Goal: Task Accomplishment & Management: Manage account settings

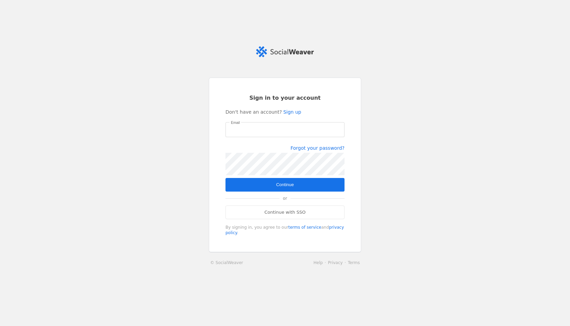
type input "[PERSON_NAME][EMAIL_ADDRESS][PERSON_NAME][DOMAIN_NAME]"
click at [269, 185] on span "submit" at bounding box center [285, 185] width 119 height 14
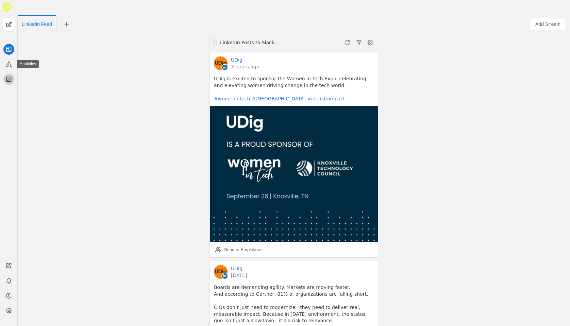
click at [6, 77] on icon at bounding box center [8, 79] width 4 height 4
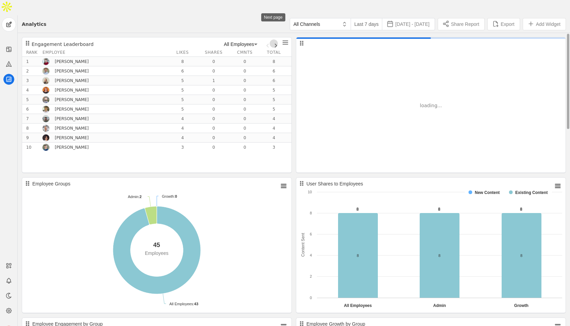
click at [276, 39] on span "Next page" at bounding box center [274, 43] width 8 height 8
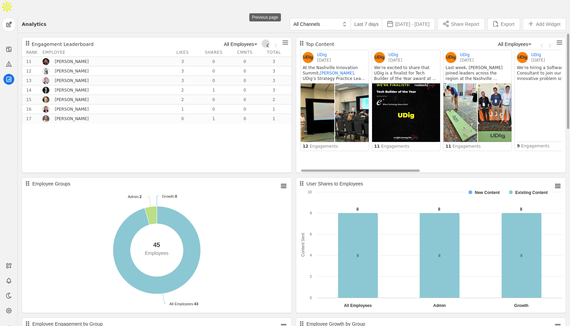
click at [268, 39] on span "Previous page" at bounding box center [266, 43] width 8 height 8
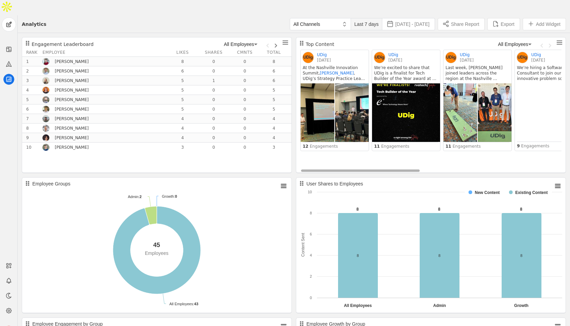
click at [354, 21] on span "Last 7 days" at bounding box center [366, 24] width 24 height 7
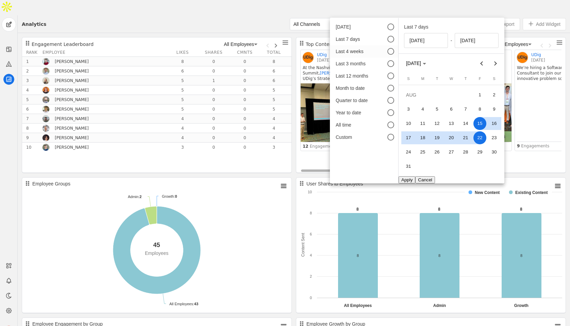
click at [360, 52] on div "Last 4 weeks" at bounding box center [357, 51] width 42 height 7
type input "[DATE]"
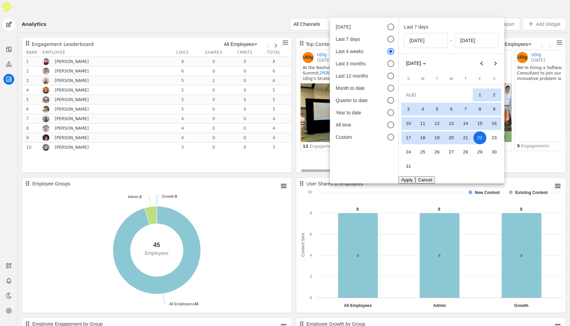
click at [410, 178] on button "Apply" at bounding box center [407, 179] width 17 height 7
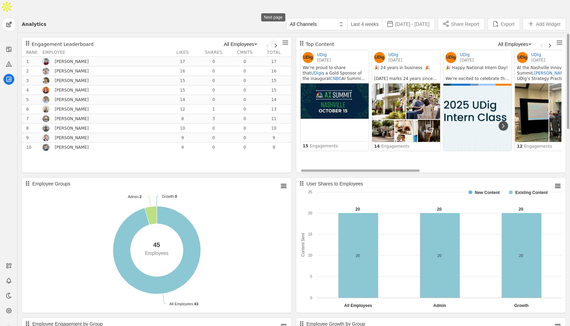
click at [274, 39] on span "Next page" at bounding box center [274, 43] width 8 height 8
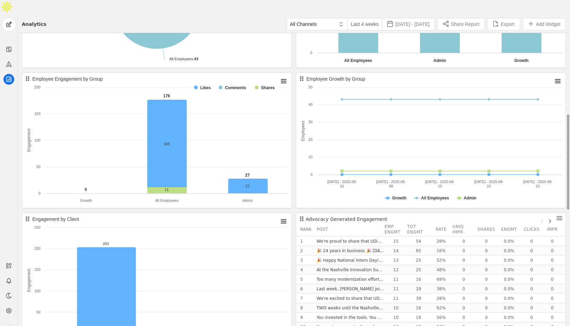
scroll to position [274, 0]
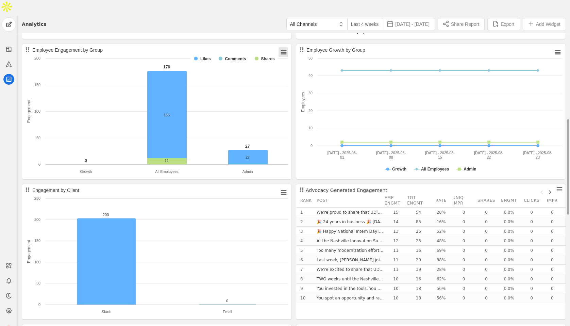
click at [285, 47] on rect "Employee Engagement by Group" at bounding box center [284, 52] width 10 height 10
click at [282, 69] on li "Widget Settings" at bounding box center [269, 74] width 37 height 10
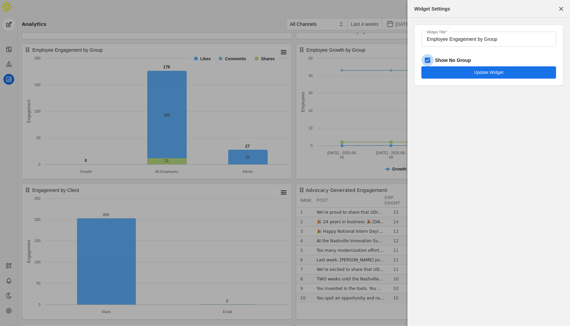
click at [428, 60] on input "Show No Group" at bounding box center [427, 60] width 12 height 12
checkbox input "false"
click at [461, 68] on span "submit" at bounding box center [488, 72] width 135 height 12
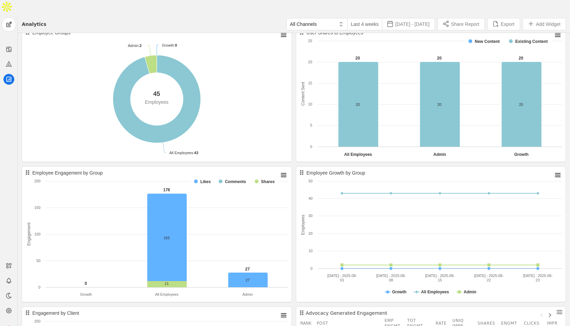
scroll to position [0, 0]
